Goal: Transaction & Acquisition: Subscribe to service/newsletter

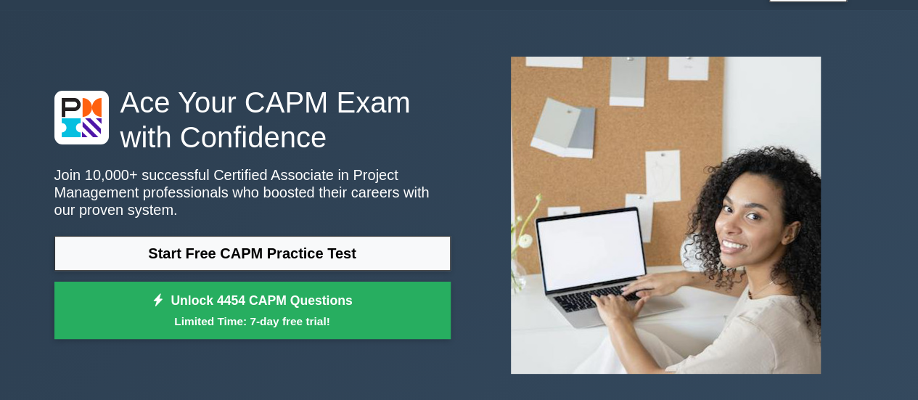
scroll to position [35, 0]
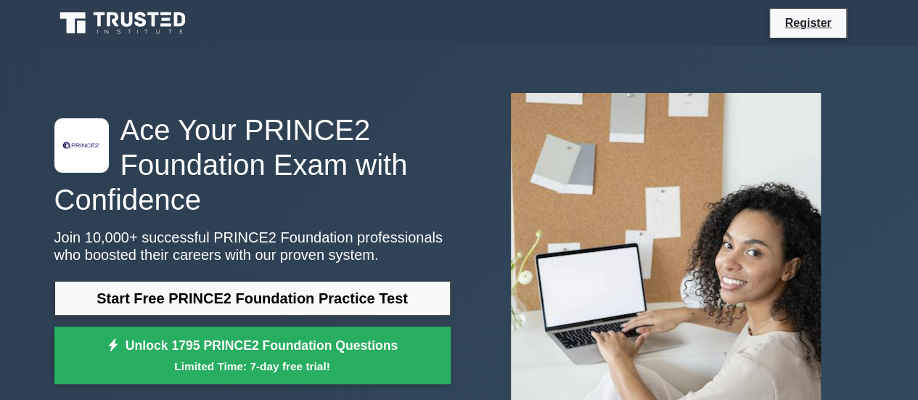
click at [83, 36] on icon at bounding box center [123, 23] width 139 height 28
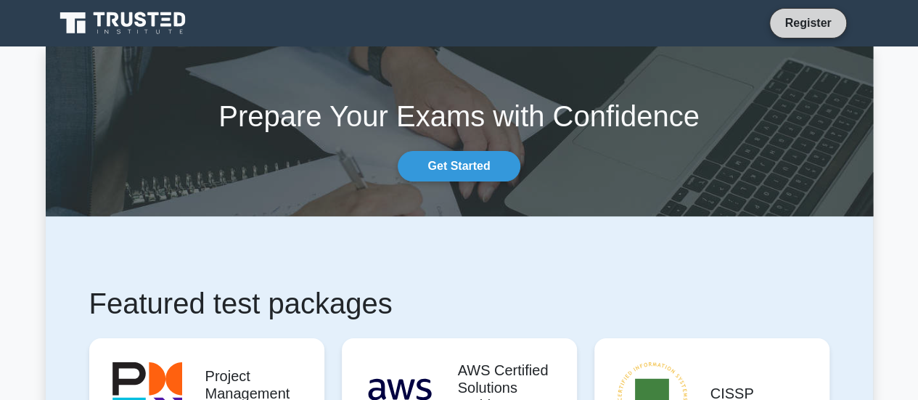
click at [810, 26] on link "Register" at bounding box center [808, 23] width 64 height 18
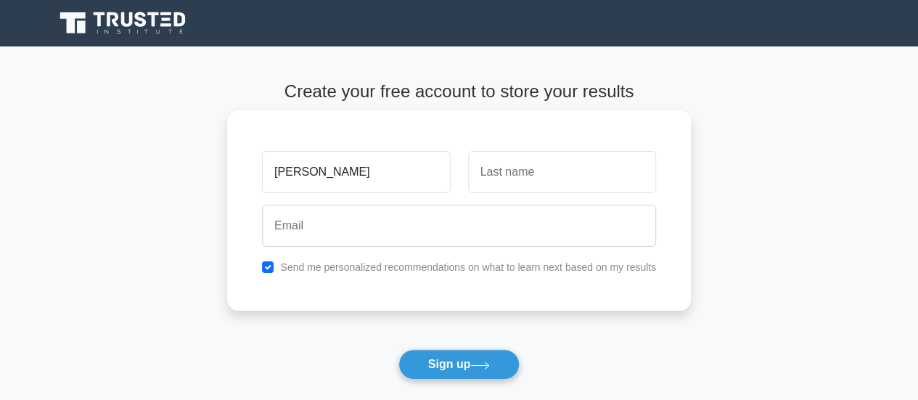
type input "barnaba"
click at [532, 179] on input "text" at bounding box center [562, 172] width 188 height 42
type input "mmbaga"
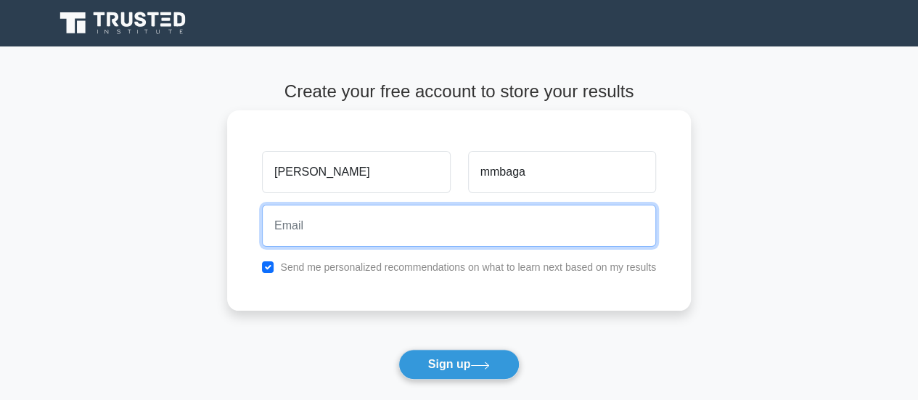
click at [358, 231] on input "email" at bounding box center [459, 226] width 394 height 42
type input "c"
type input "barnaba.ngomoi@crdbbank.co.tz"
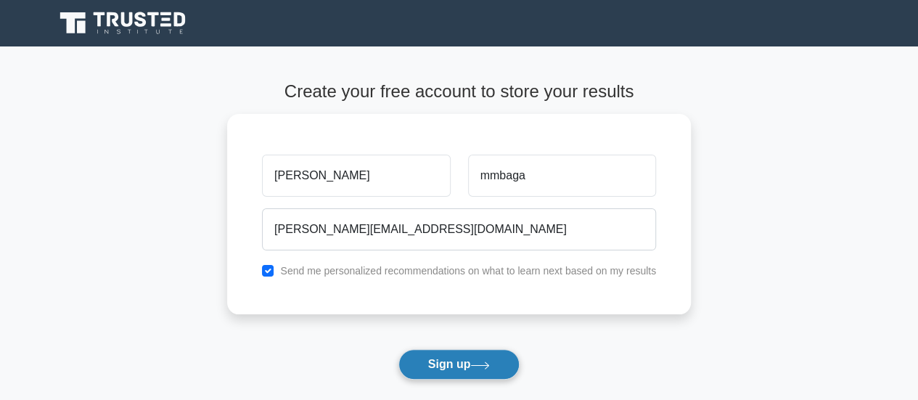
click at [480, 367] on icon at bounding box center [480, 365] width 20 height 8
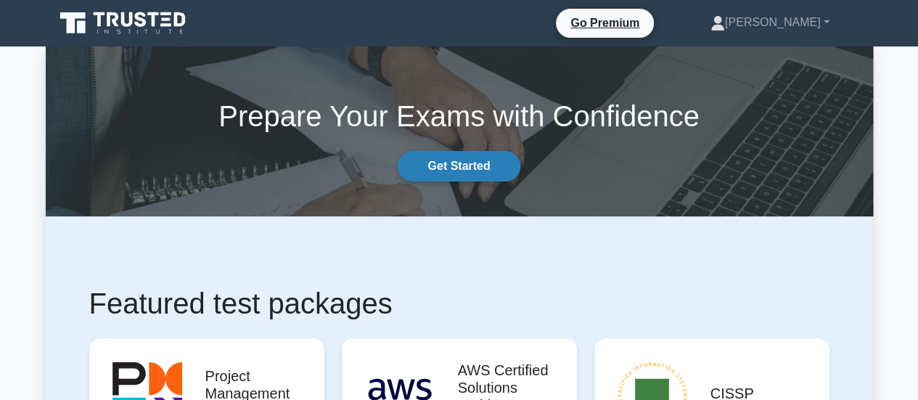
click at [476, 168] on link "Get Started" at bounding box center [459, 166] width 122 height 30
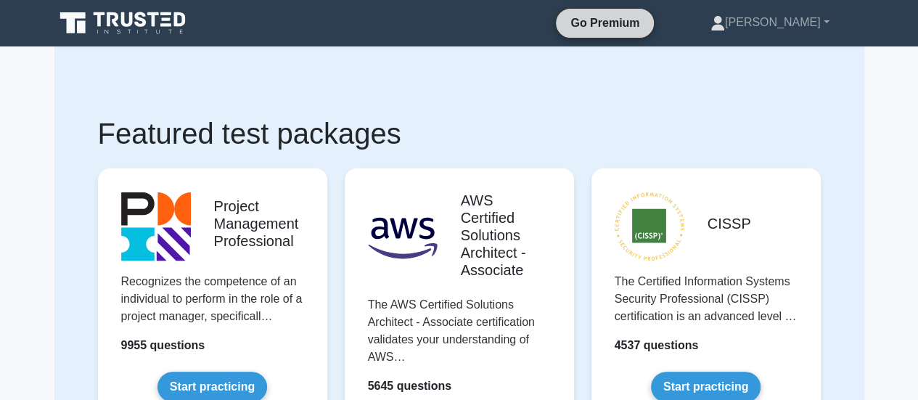
click at [648, 27] on link "Go Premium" at bounding box center [605, 23] width 86 height 18
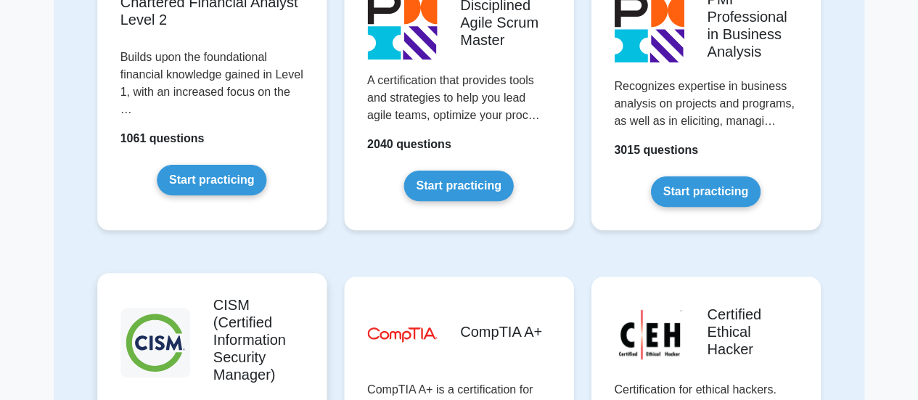
scroll to position [1815, 0]
